Goal: Contribute content: Contribute content

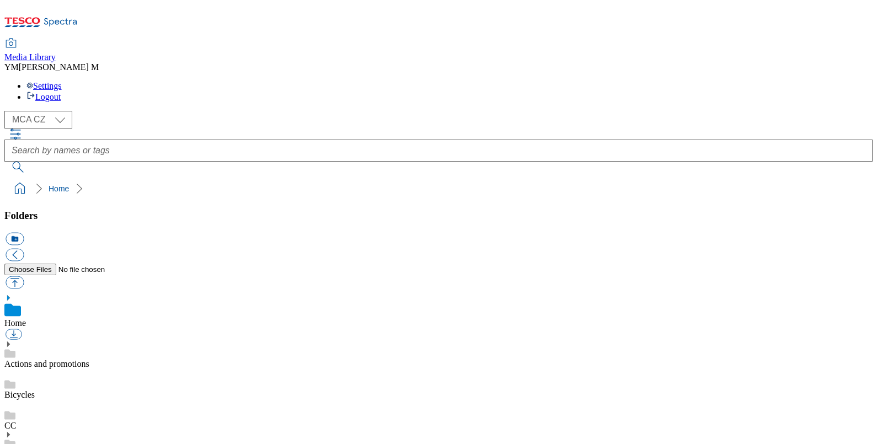
select select "flare-mca-cz"
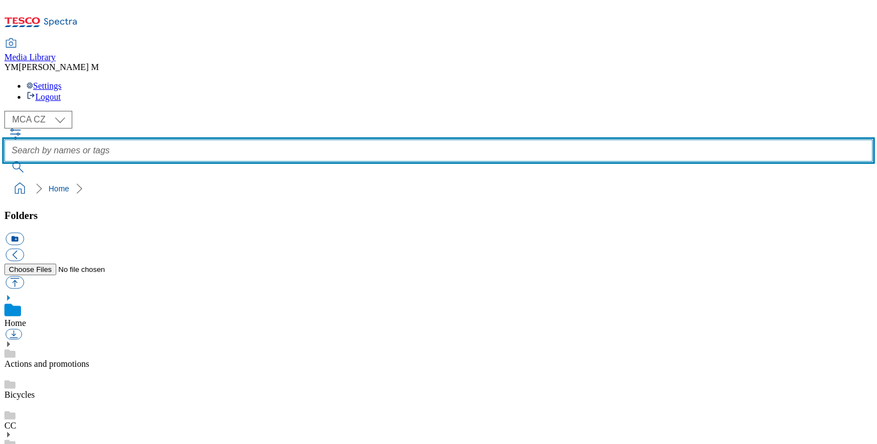
click at [325, 140] on input "text" at bounding box center [438, 151] width 868 height 22
type input "PC9"
click at [4, 162] on button "submit" at bounding box center [18, 167] width 29 height 11
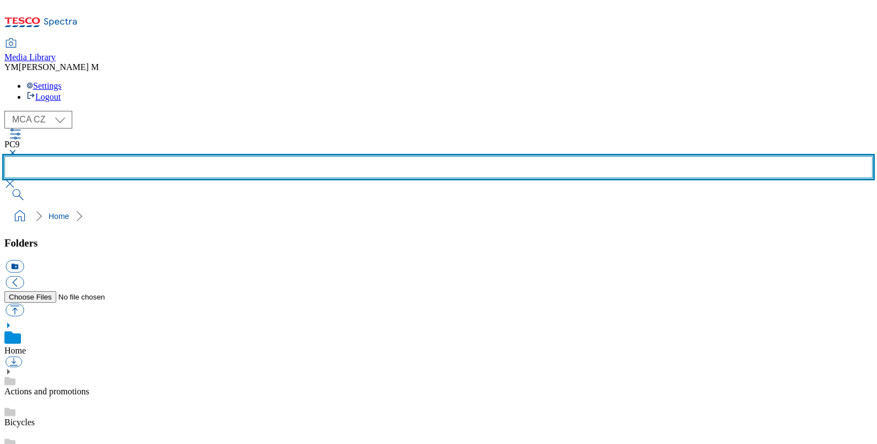
scroll to position [661, 0]
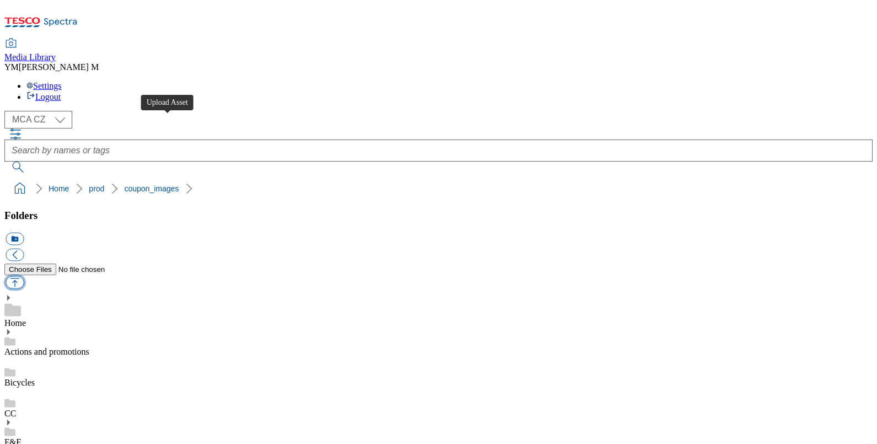
click at [24, 276] on button "button" at bounding box center [15, 282] width 18 height 13
type input "C:\fakepath\PC9_1101_F.jpg"
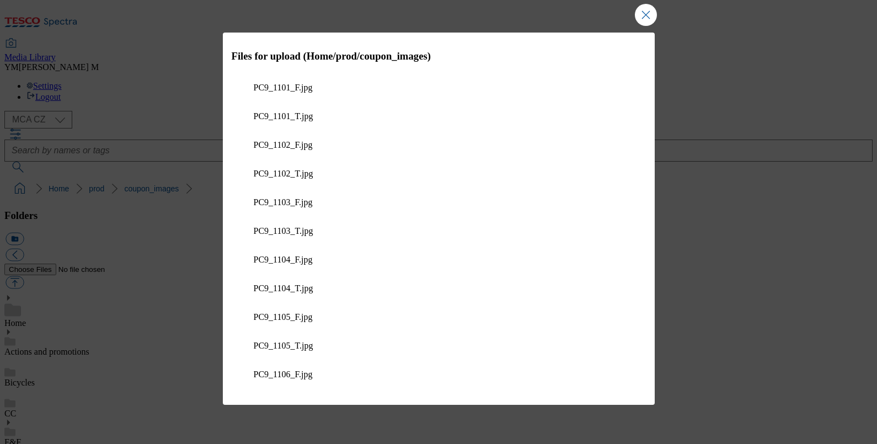
scroll to position [815, 0]
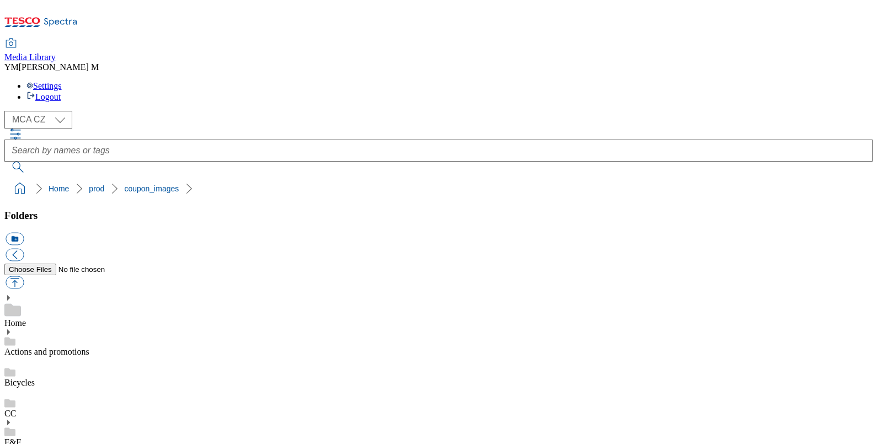
scroll to position [0, 0]
click at [24, 276] on button "button" at bounding box center [15, 282] width 18 height 13
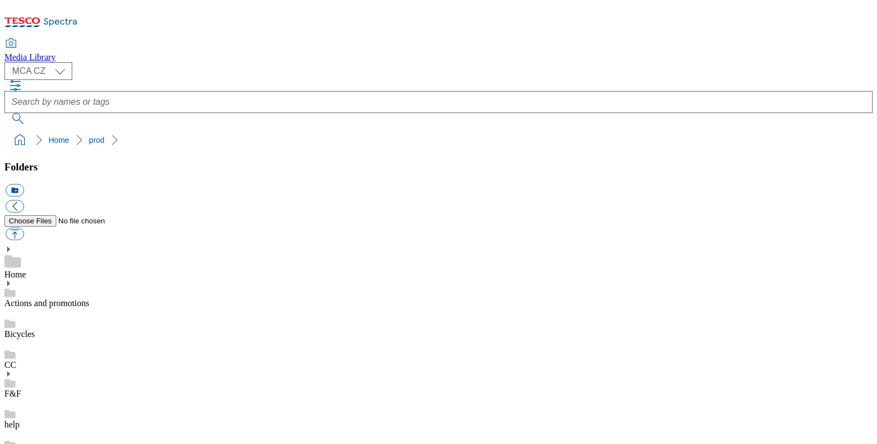
click at [24, 228] on button "button" at bounding box center [15, 234] width 18 height 13
type input "C:\fakepath\PC9_1101_F.jpg"
